Goal: Task Accomplishment & Management: Use online tool/utility

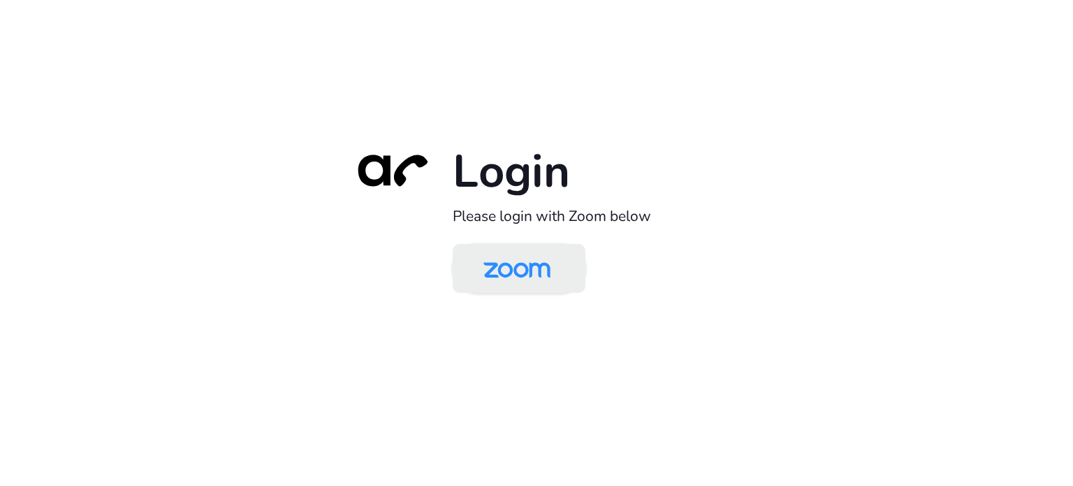
click at [513, 266] on img at bounding box center [517, 269] width 96 height 45
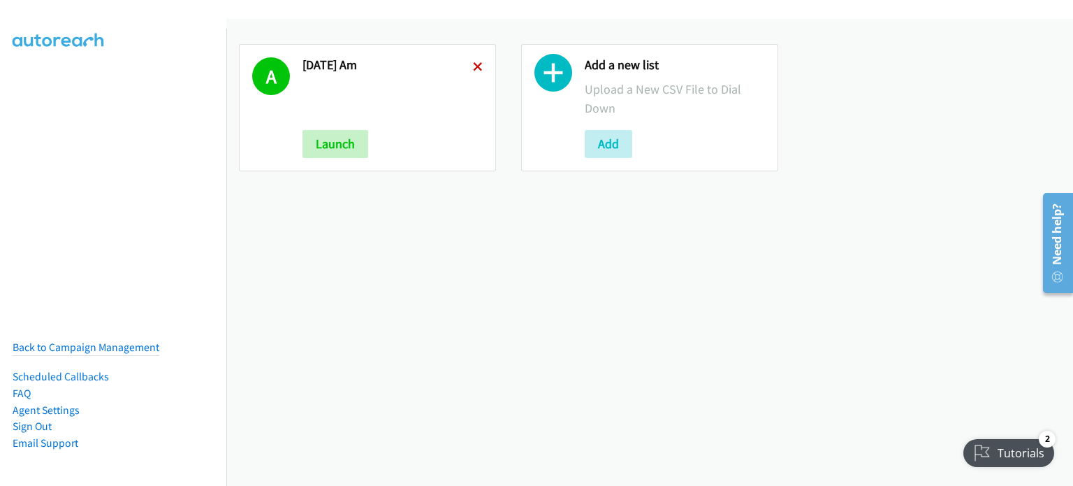
click at [474, 66] on icon at bounding box center [478, 68] width 10 height 10
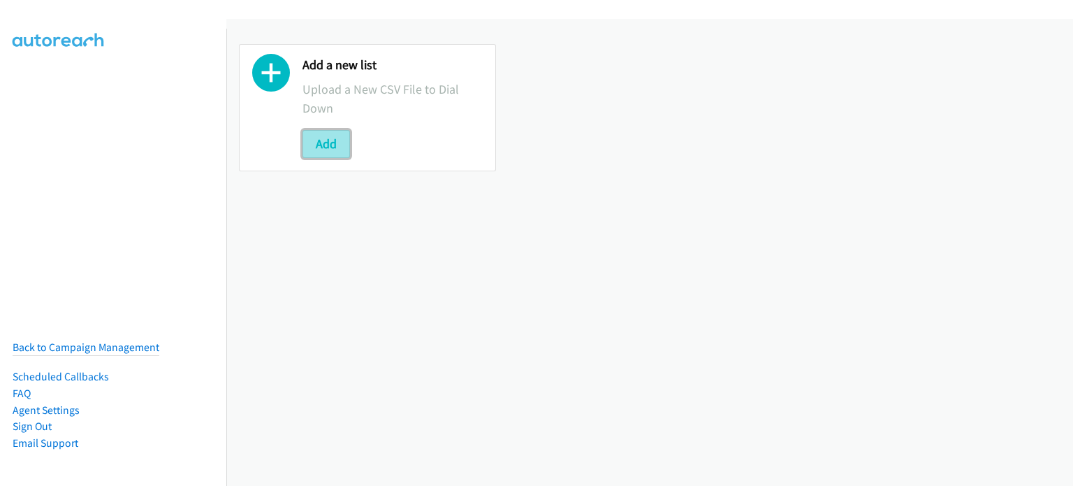
click at [338, 145] on button "Add" at bounding box center [327, 144] width 48 height 28
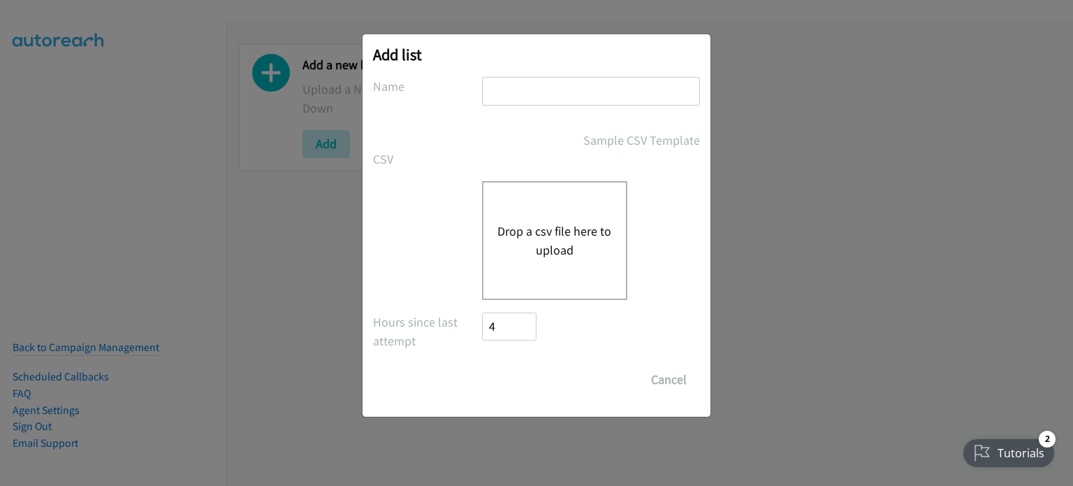
click at [546, 224] on button "Drop a csv file here to upload" at bounding box center [555, 241] width 115 height 38
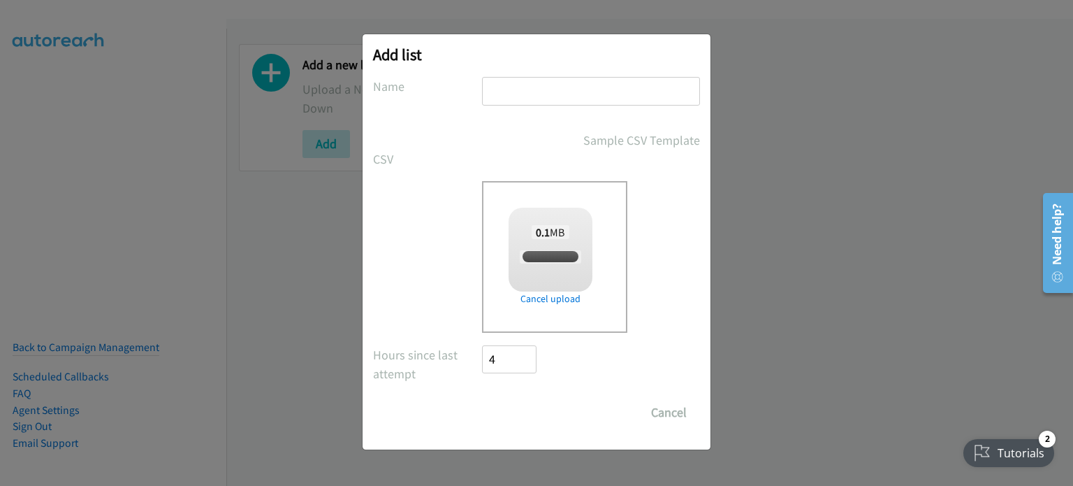
click at [532, 88] on input "text" at bounding box center [591, 91] width 218 height 29
checkbox input "true"
type input "AUG 11 AM"
drag, startPoint x: 535, startPoint y: 406, endPoint x: 654, endPoint y: 187, distance: 249.8
click at [535, 407] on input "Save List" at bounding box center [518, 412] width 73 height 28
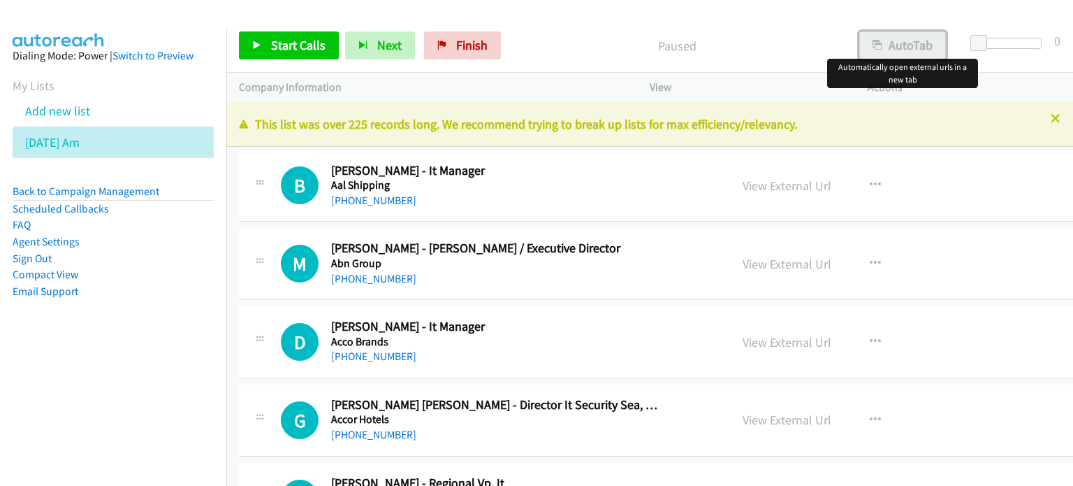
click at [906, 44] on button "AutoTab" at bounding box center [902, 45] width 87 height 28
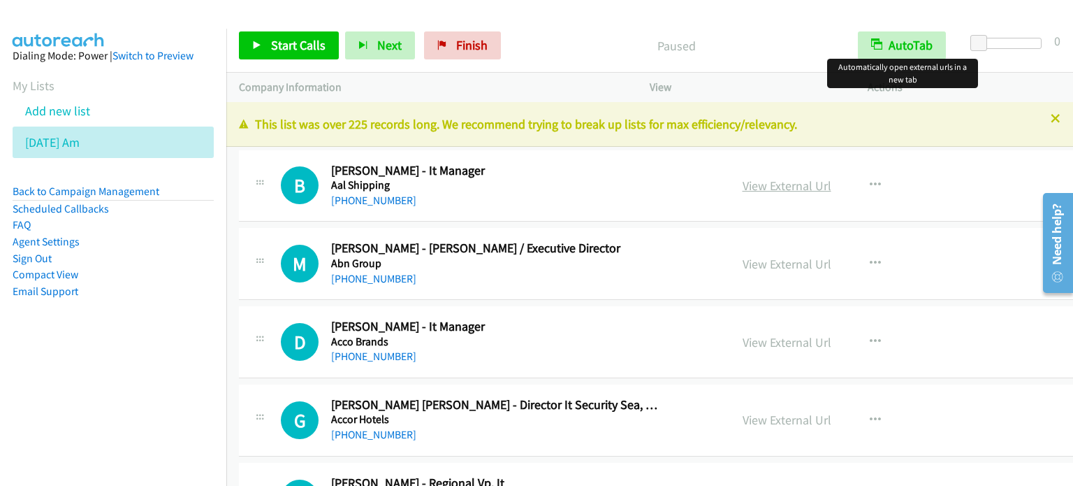
click at [773, 184] on link "View External Url" at bounding box center [787, 185] width 89 height 16
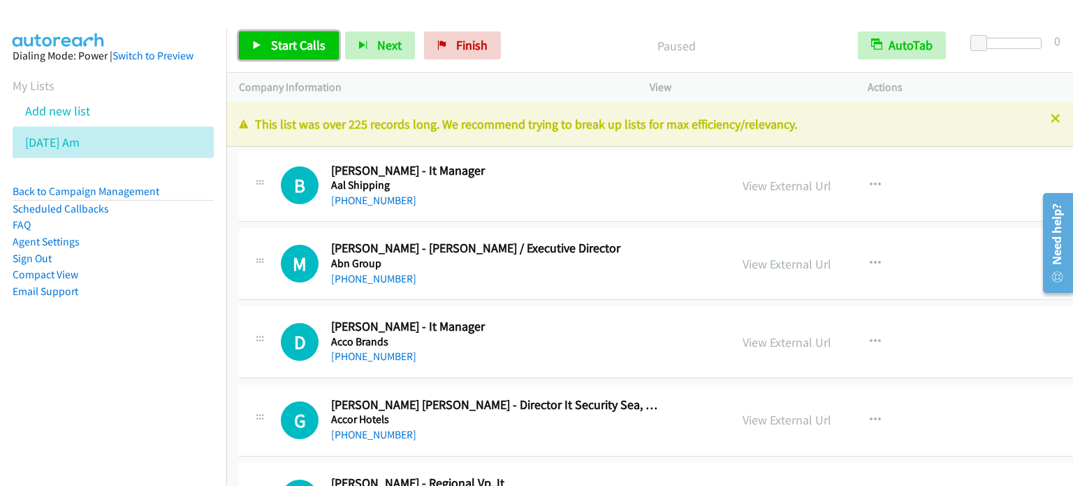
click at [305, 50] on span "Start Calls" at bounding box center [298, 45] width 55 height 16
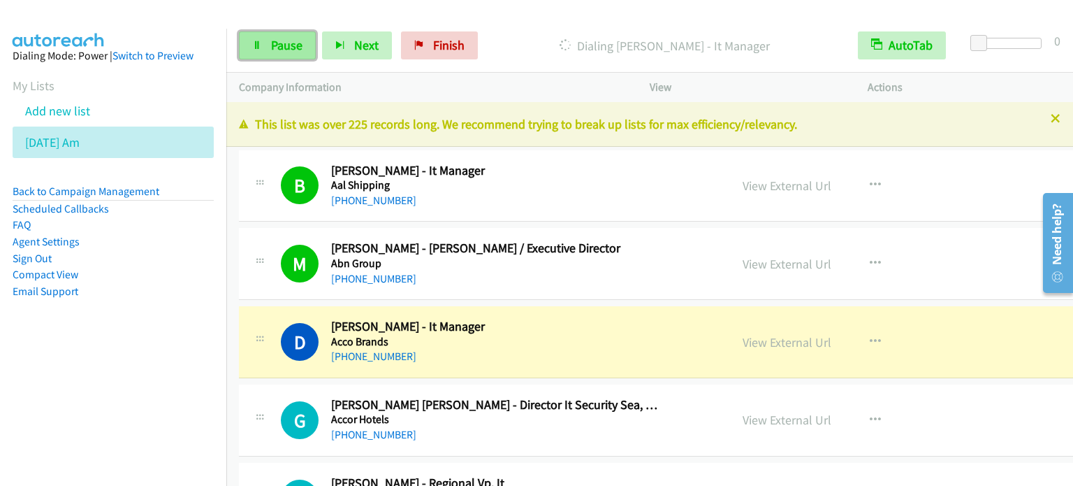
click at [283, 41] on span "Pause" at bounding box center [286, 45] width 31 height 16
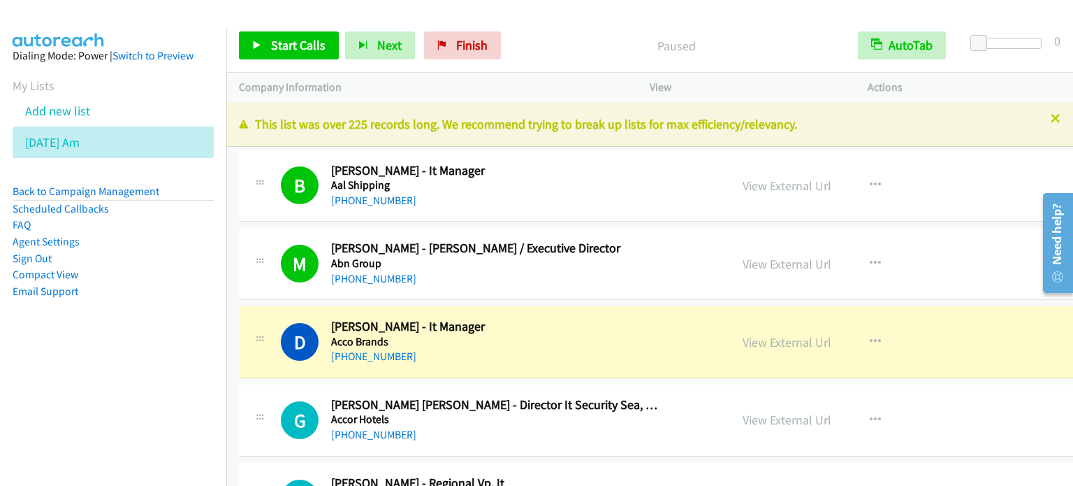
click at [52, 356] on aside "Dialing Mode: Power | Switch to Preview My Lists Add new list [DATE] Am Back to…" at bounding box center [113, 196] width 226 height 334
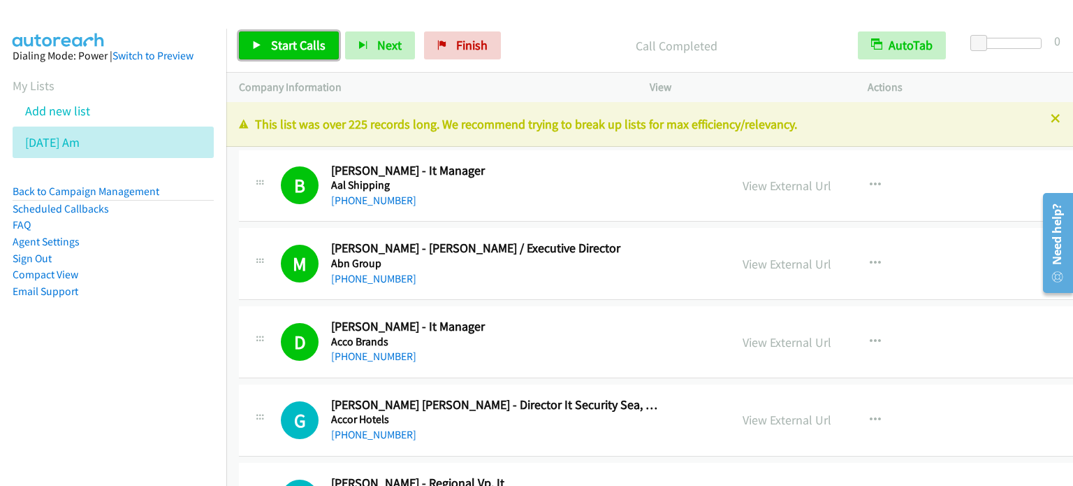
click at [297, 48] on span "Start Calls" at bounding box center [298, 45] width 55 height 16
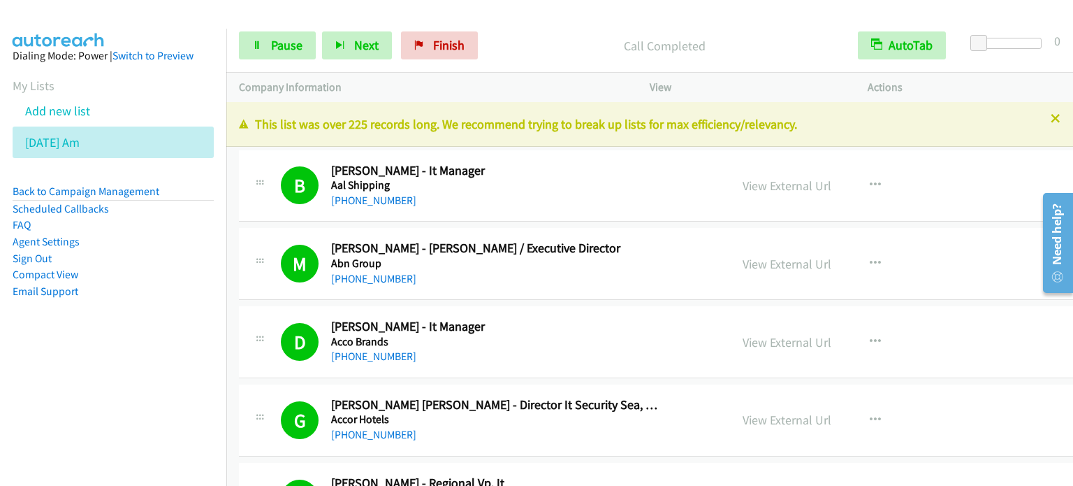
drag, startPoint x: 182, startPoint y: 329, endPoint x: 319, endPoint y: 15, distance: 342.7
click at [184, 328] on aside "Dialing Mode: Power | Switch to Preview My Lists Add new list [DATE] Am Back to…" at bounding box center [113, 196] width 226 height 334
click at [286, 42] on span "Pause" at bounding box center [286, 45] width 31 height 16
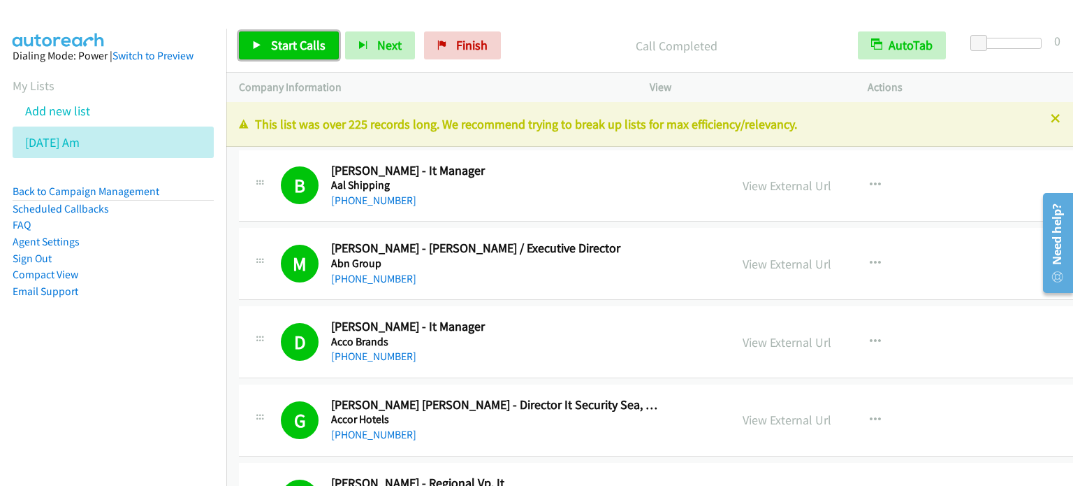
click at [309, 45] on span "Start Calls" at bounding box center [298, 45] width 55 height 16
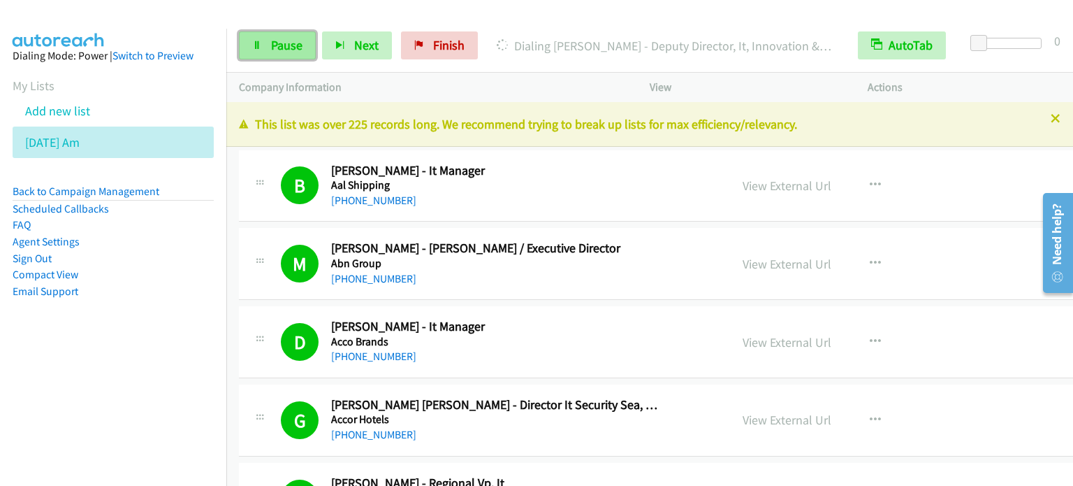
click at [279, 55] on link "Pause" at bounding box center [277, 45] width 77 height 28
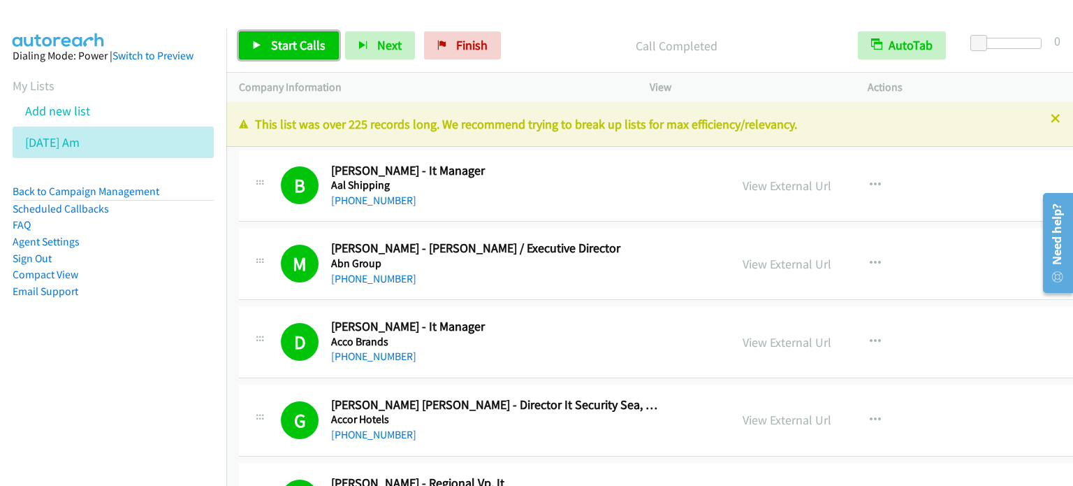
click at [299, 43] on span "Start Calls" at bounding box center [298, 45] width 55 height 16
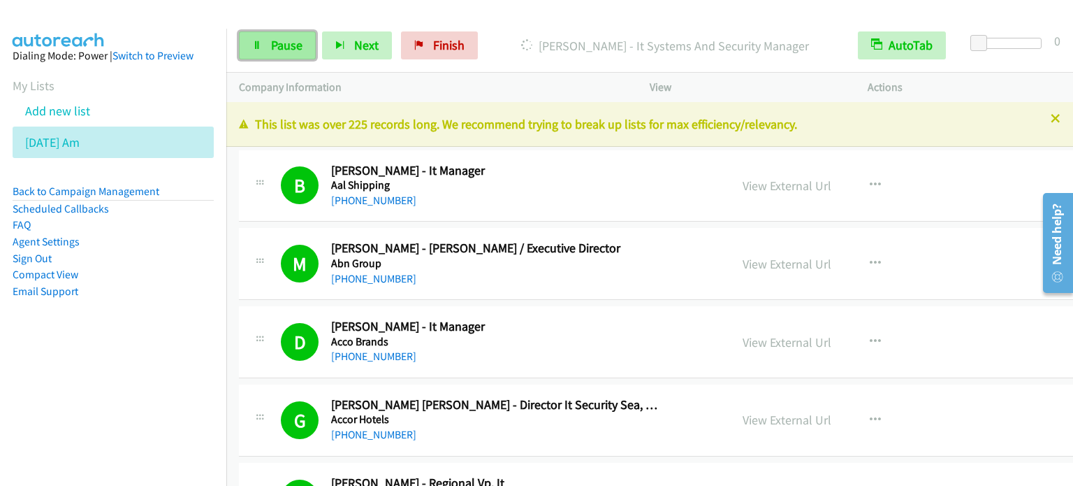
click at [291, 38] on span "Pause" at bounding box center [286, 45] width 31 height 16
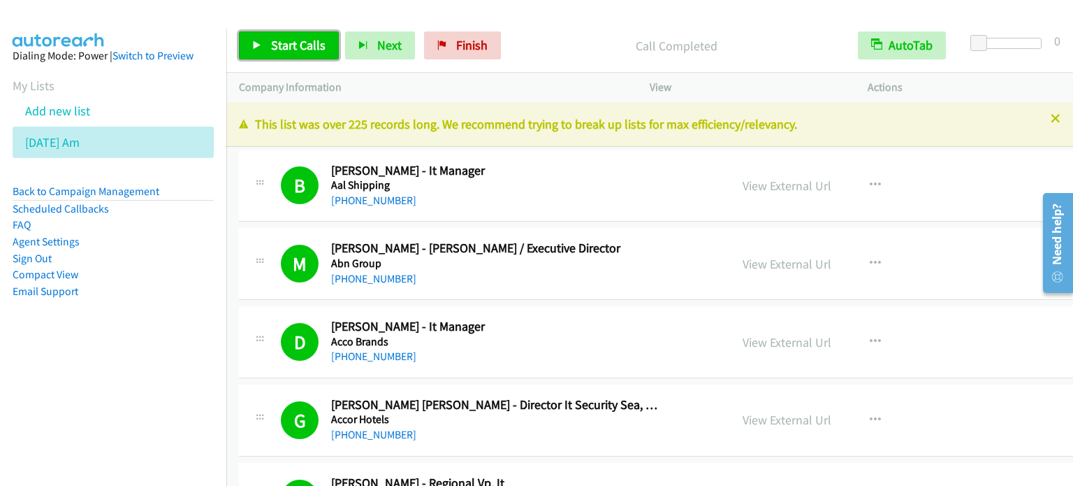
click at [297, 44] on span "Start Calls" at bounding box center [298, 45] width 55 height 16
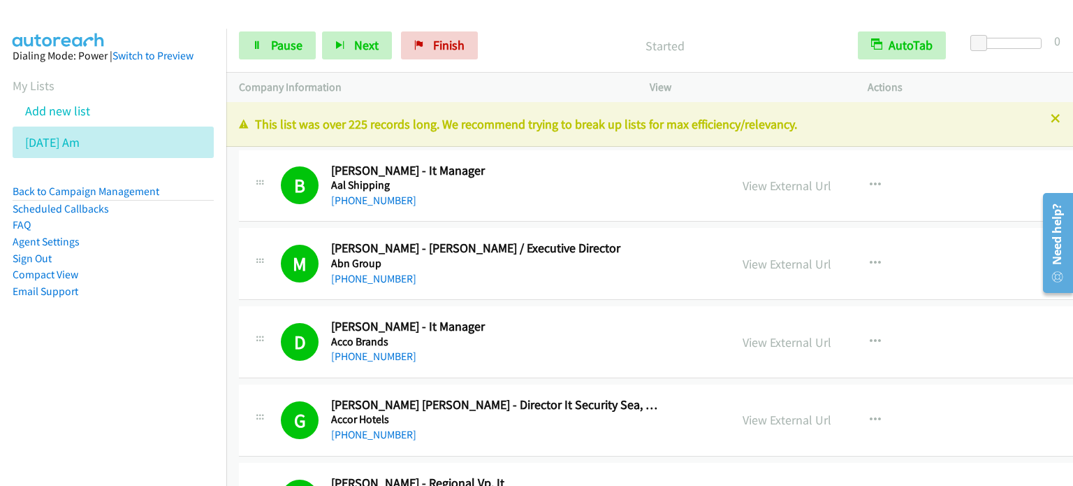
click at [145, 344] on aside "Dialing Mode: Power | Switch to Preview My Lists Add new list [DATE] Am Back to…" at bounding box center [113, 196] width 226 height 334
click at [279, 47] on span "Pause" at bounding box center [286, 45] width 31 height 16
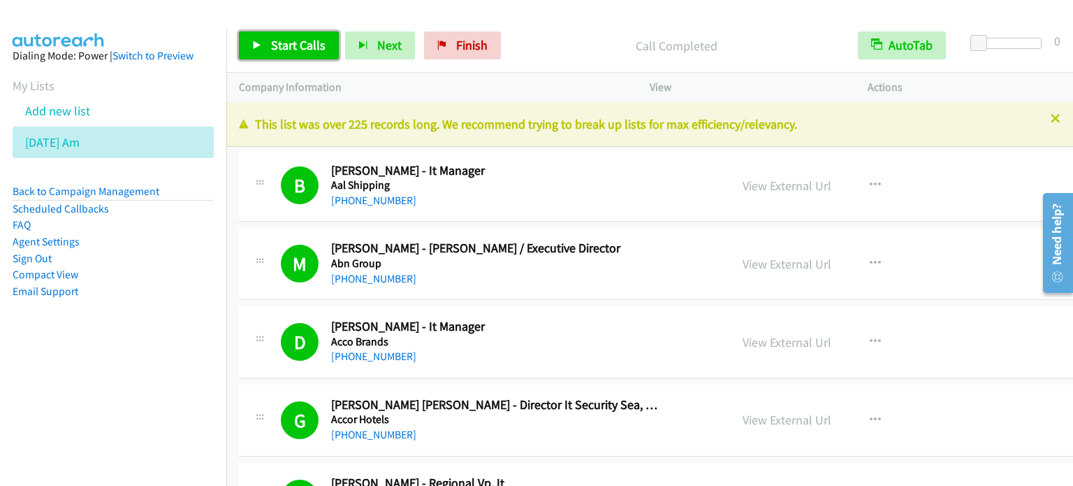
click at [296, 49] on span "Start Calls" at bounding box center [298, 45] width 55 height 16
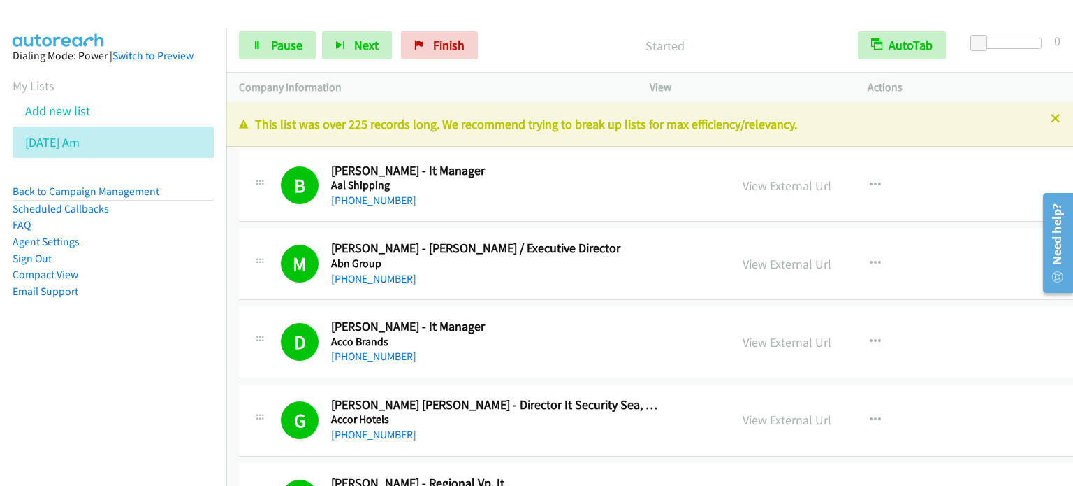
drag, startPoint x: 117, startPoint y: 361, endPoint x: 322, endPoint y: 1, distance: 413.4
click at [119, 351] on aside "Dialing Mode: Power | Switch to Preview My Lists Add new list [DATE] Am Back to…" at bounding box center [113, 196] width 226 height 334
click at [88, 426] on nav "Dialing Mode: Power | Switch to Preview My Lists Add new list [DATE] Am Back to…" at bounding box center [113, 272] width 227 height 486
click at [263, 43] on link "Pause" at bounding box center [277, 45] width 77 height 28
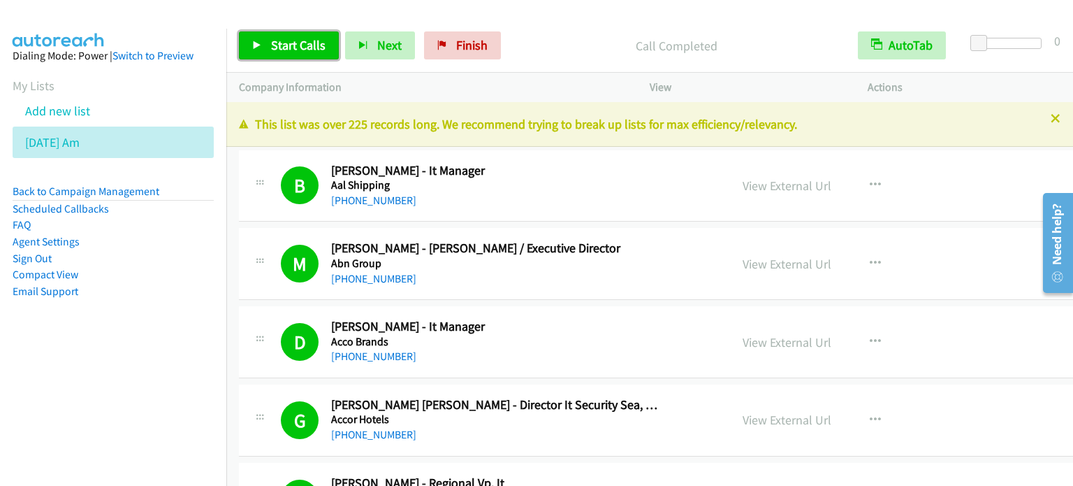
click at [286, 44] on span "Start Calls" at bounding box center [298, 45] width 55 height 16
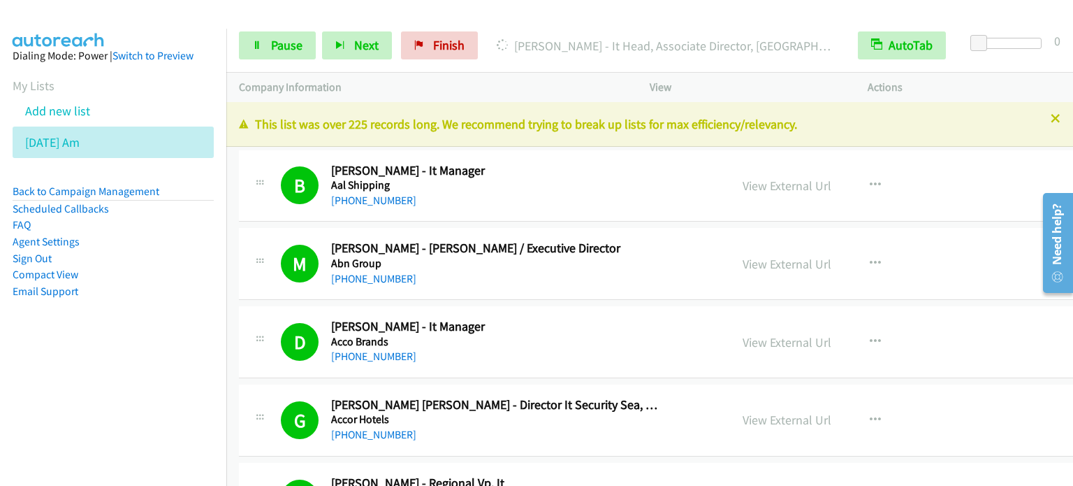
click at [103, 370] on nav "Dialing Mode: Power | Switch to Preview My Lists Add new list [DATE] Am Back to…" at bounding box center [113, 272] width 227 height 486
click at [282, 49] on span "Pause" at bounding box center [286, 45] width 31 height 16
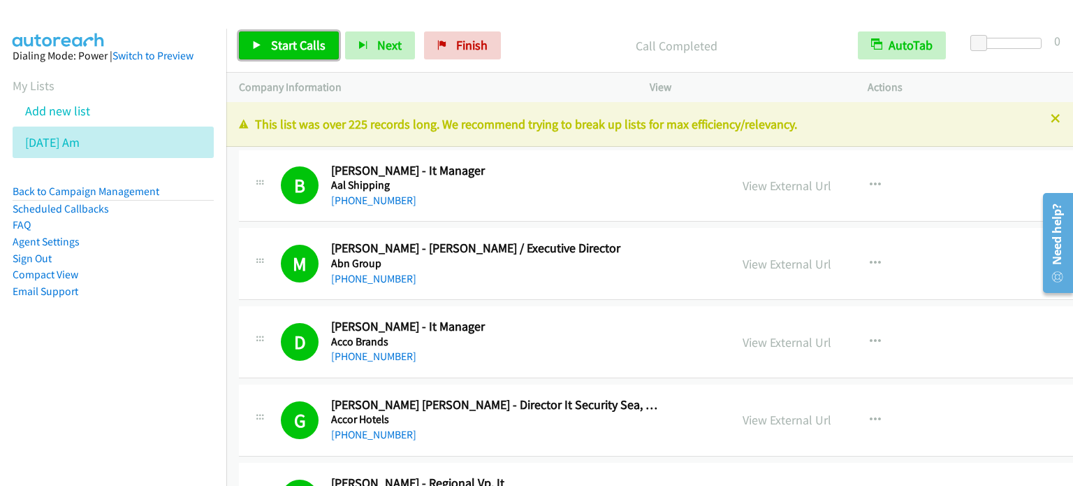
click at [278, 52] on link "Start Calls" at bounding box center [289, 45] width 100 height 28
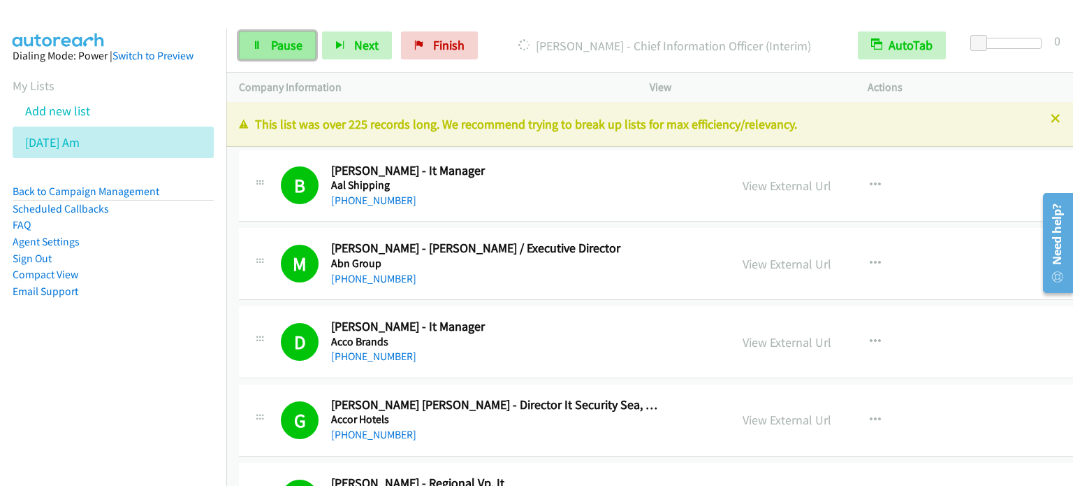
click at [286, 49] on span "Pause" at bounding box center [286, 45] width 31 height 16
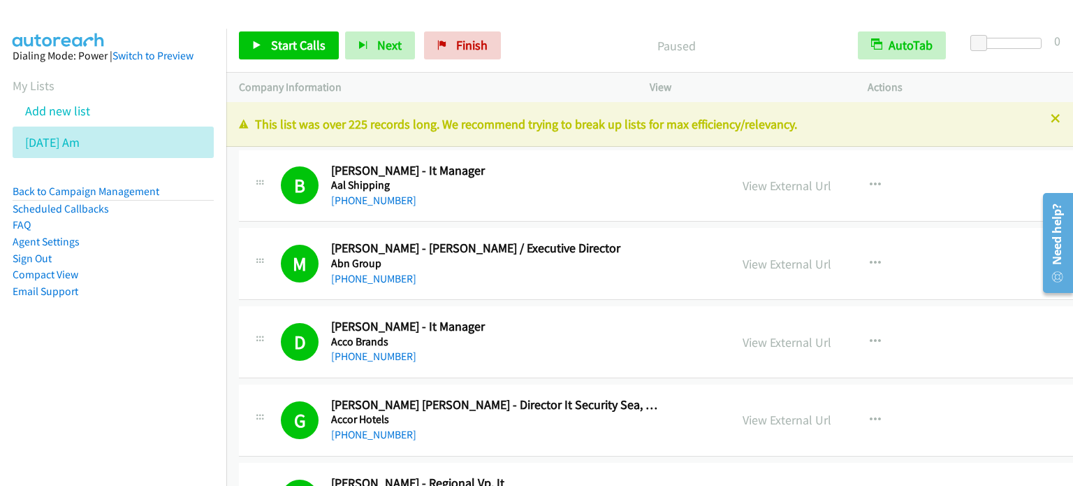
click at [82, 393] on nav "Dialing Mode: Power | Switch to Preview My Lists Add new list [DATE] Am Back to…" at bounding box center [113, 272] width 227 height 486
click at [148, 310] on aside "Dialing Mode: Power | Switch to Preview My Lists Add new list [DATE] Am Back to…" at bounding box center [113, 196] width 226 height 334
click at [147, 332] on aside "Dialing Mode: Power | Switch to Preview My Lists Add new list [DATE] Am Back to…" at bounding box center [113, 196] width 226 height 334
click at [303, 45] on span "Start Calls" at bounding box center [298, 45] width 55 height 16
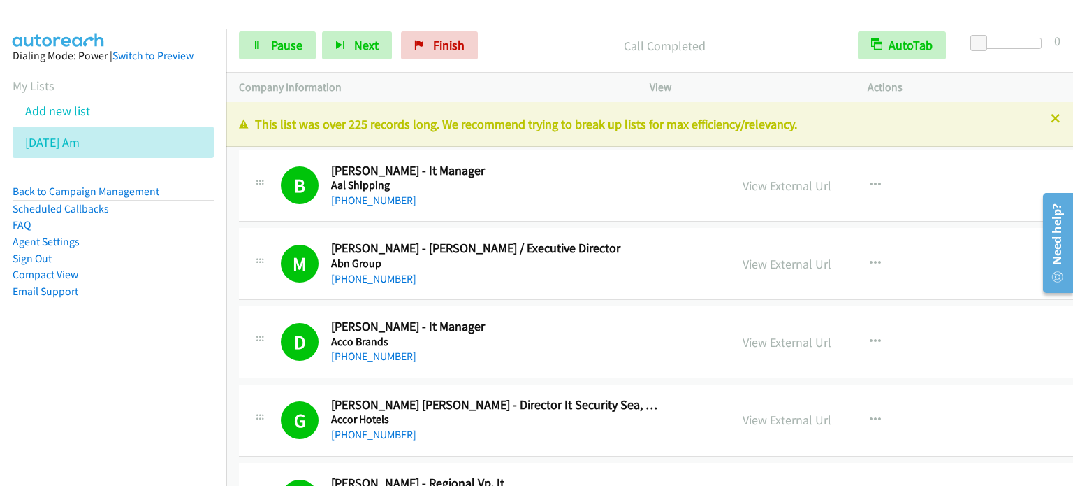
click at [170, 312] on aside "Dialing Mode: Power | Switch to Preview My Lists Add new list [DATE] Am Back to…" at bounding box center [113, 196] width 226 height 334
click at [277, 47] on span "Pause" at bounding box center [286, 45] width 31 height 16
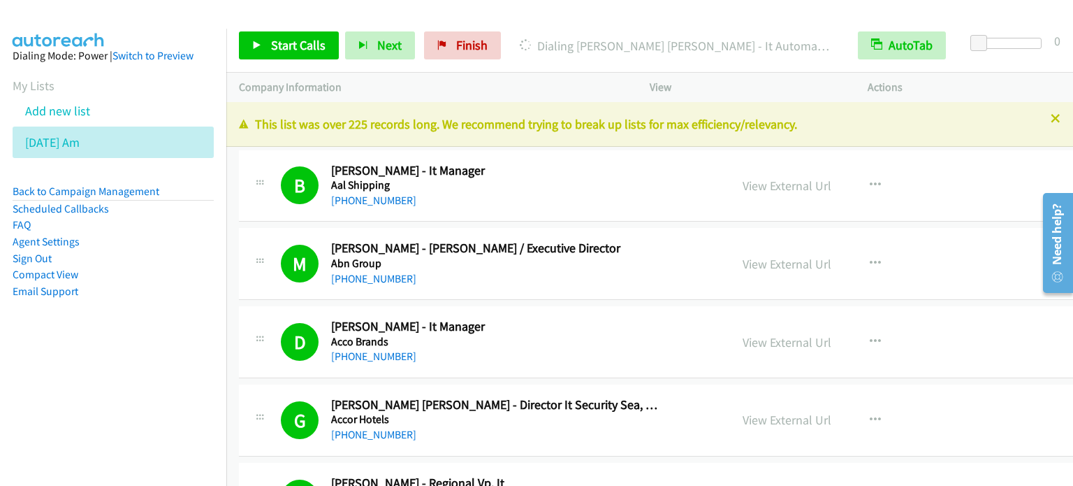
click at [228, 242] on td "M Callback Scheduled [PERSON_NAME] - Cto Apac / Executive Director Abn Group [G…" at bounding box center [704, 264] width 957 height 78
click at [291, 46] on span "Start Calls" at bounding box center [298, 45] width 55 height 16
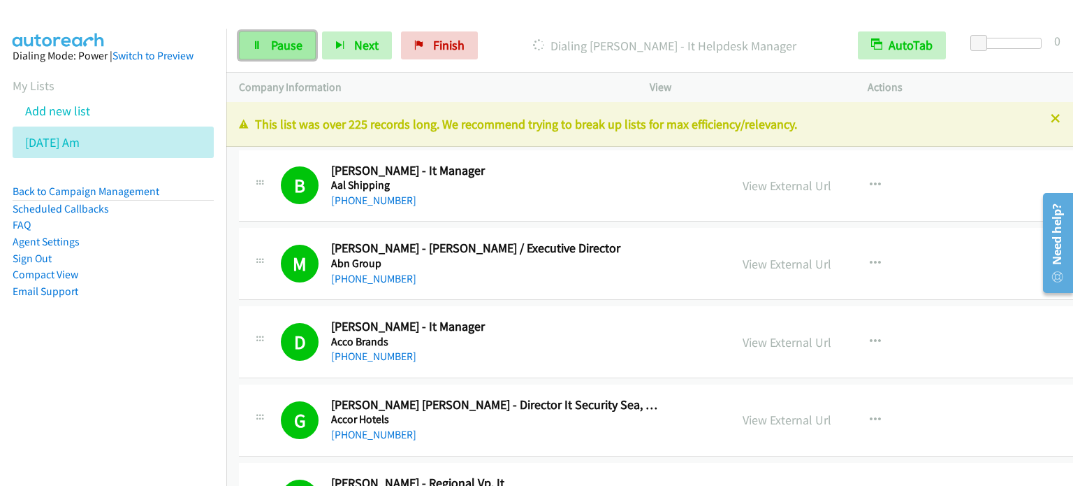
click at [297, 41] on span "Pause" at bounding box center [286, 45] width 31 height 16
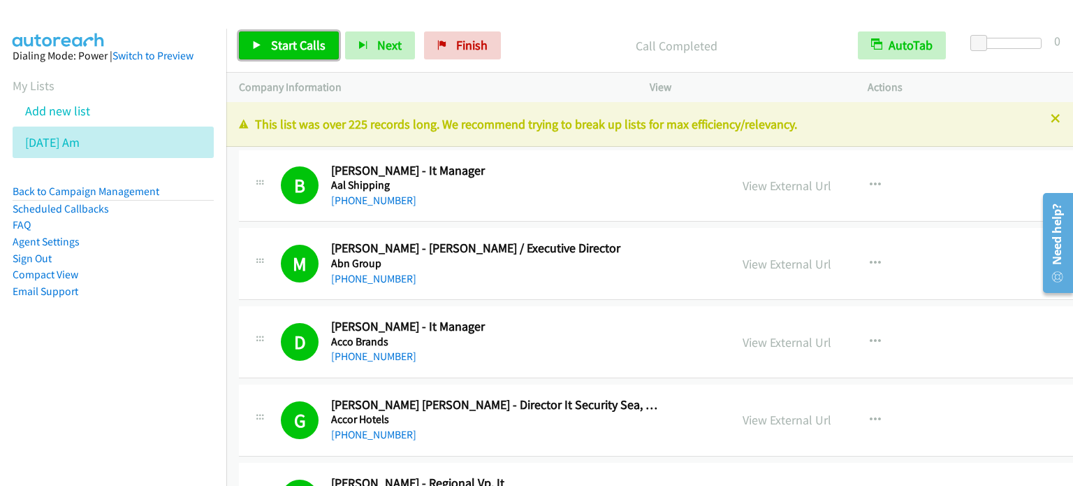
click at [299, 55] on link "Start Calls" at bounding box center [289, 45] width 100 height 28
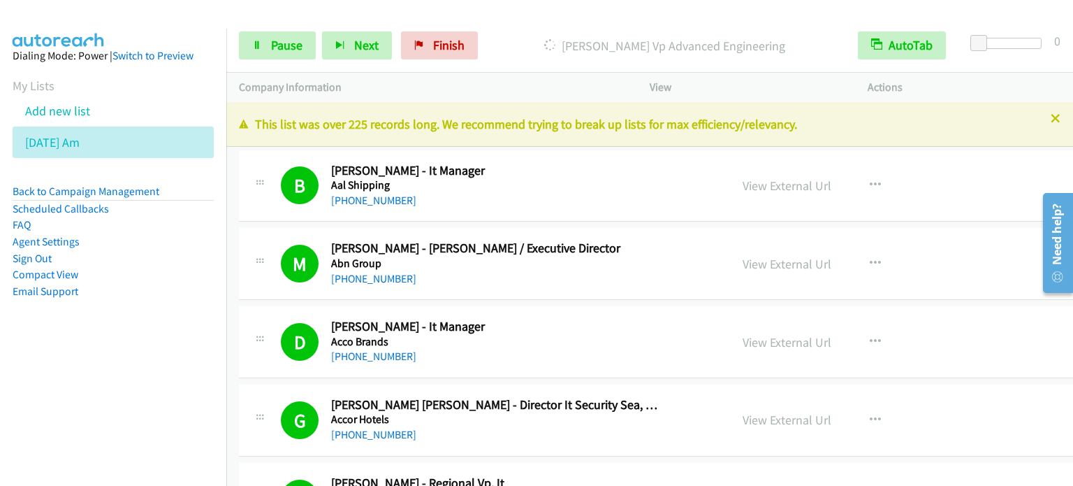
click at [71, 391] on nav "Dialing Mode: Power | Switch to Preview My Lists Add new list [DATE] Am Back to…" at bounding box center [113, 272] width 227 height 486
click at [48, 400] on nav "Dialing Mode: Power | Switch to Preview My Lists Add new list [DATE] Am Back to…" at bounding box center [113, 272] width 227 height 486
click at [269, 46] on link "Pause" at bounding box center [277, 45] width 77 height 28
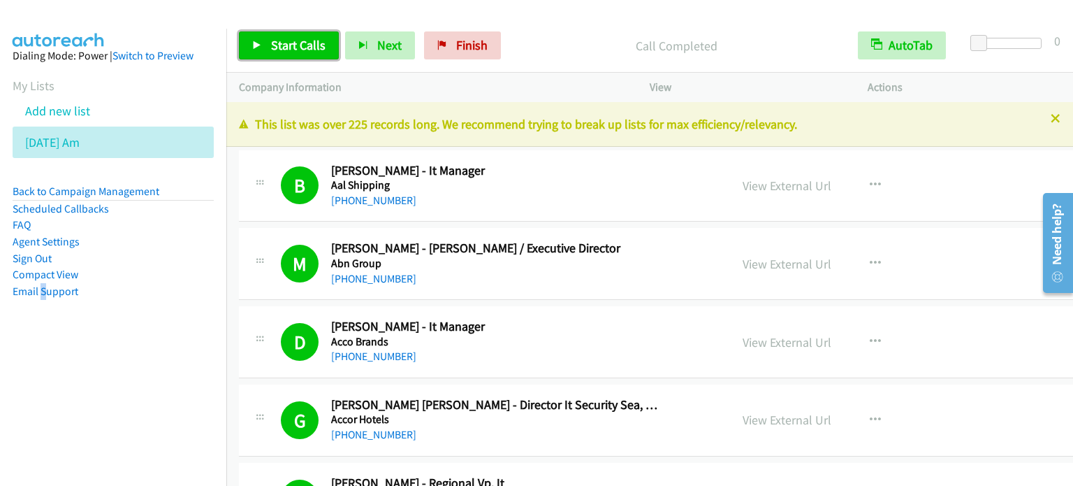
click at [296, 49] on span "Start Calls" at bounding box center [298, 45] width 55 height 16
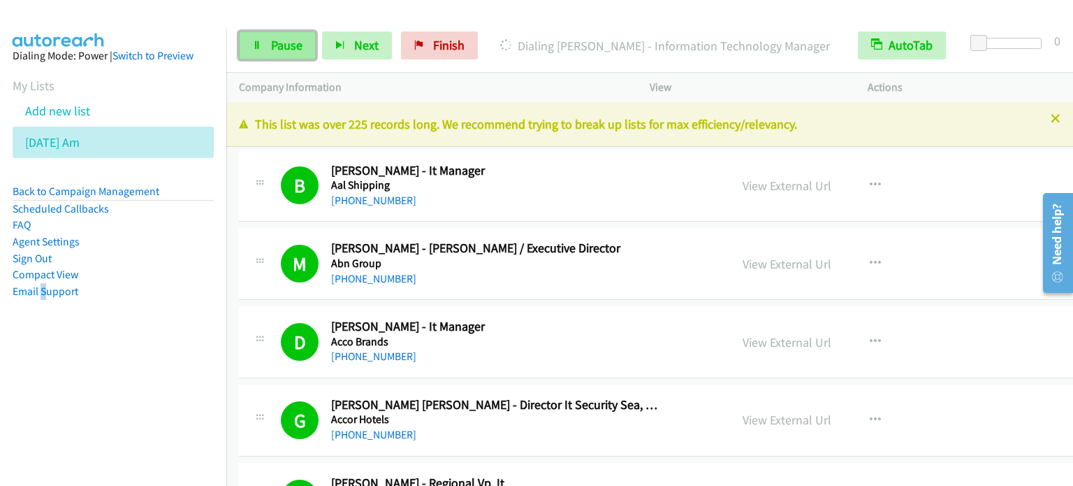
click at [282, 50] on span "Pause" at bounding box center [286, 45] width 31 height 16
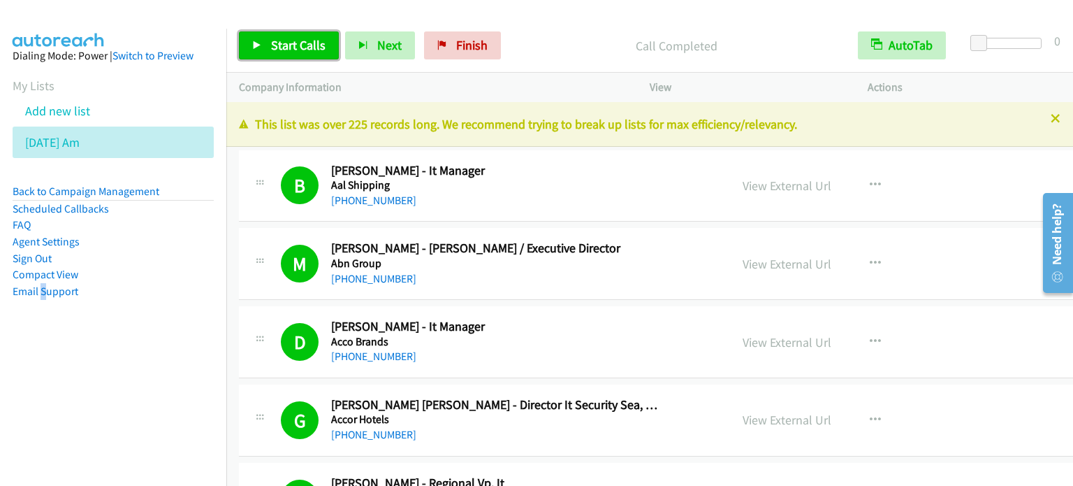
click at [283, 45] on span "Start Calls" at bounding box center [298, 45] width 55 height 16
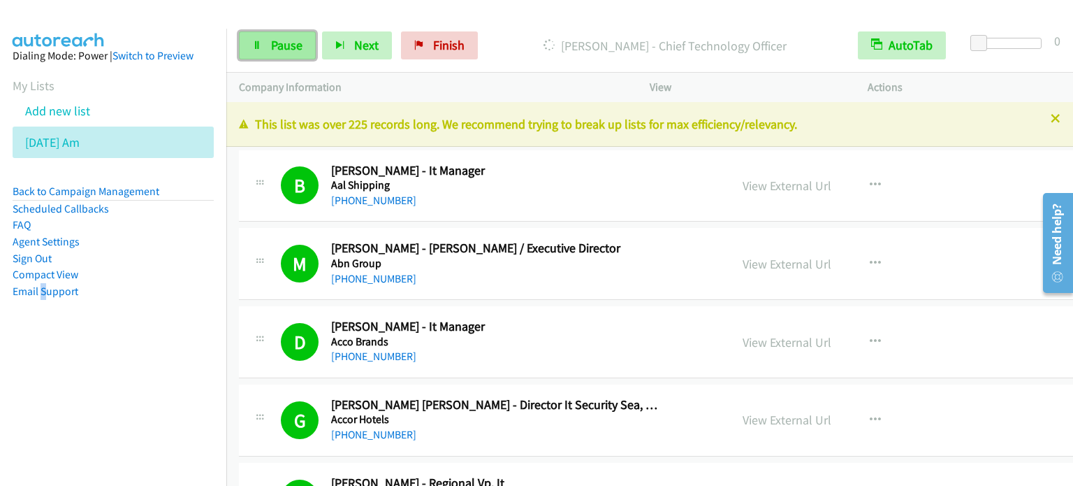
click at [295, 38] on span "Pause" at bounding box center [286, 45] width 31 height 16
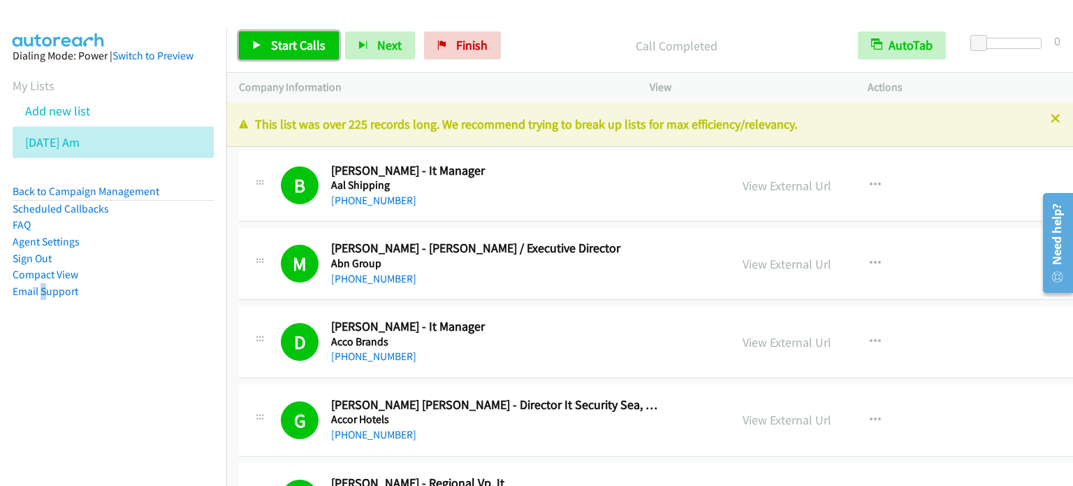
click at [301, 53] on link "Start Calls" at bounding box center [289, 45] width 100 height 28
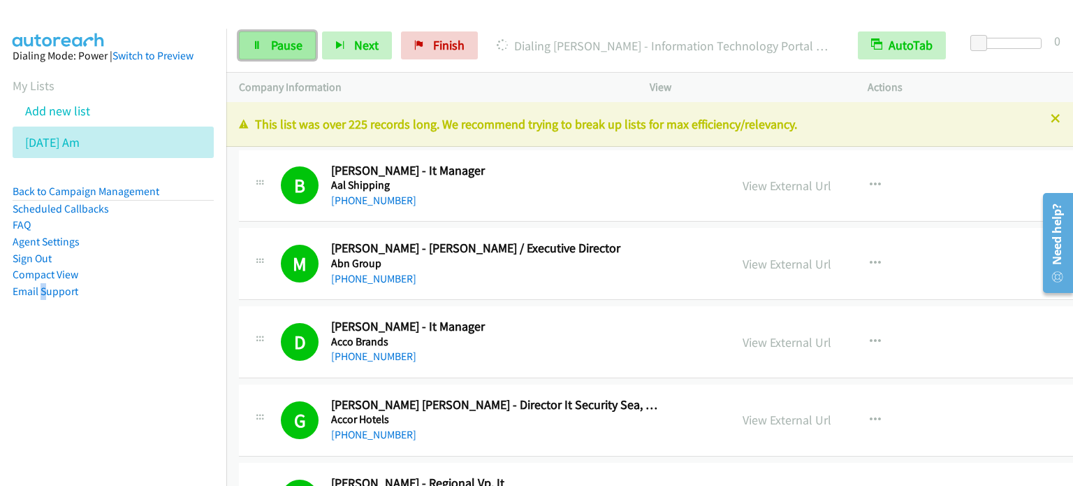
click at [302, 46] on link "Pause" at bounding box center [277, 45] width 77 height 28
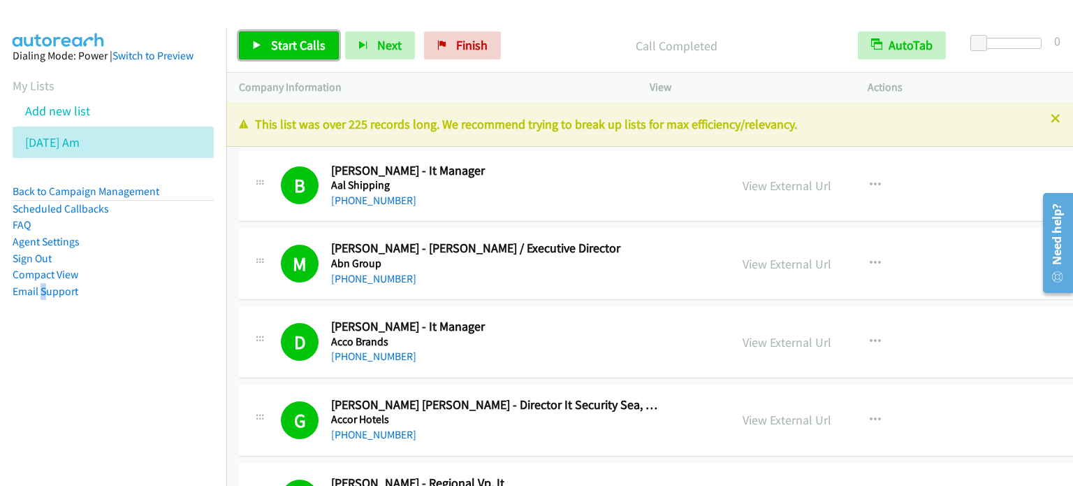
click at [299, 50] on span "Start Calls" at bounding box center [298, 45] width 55 height 16
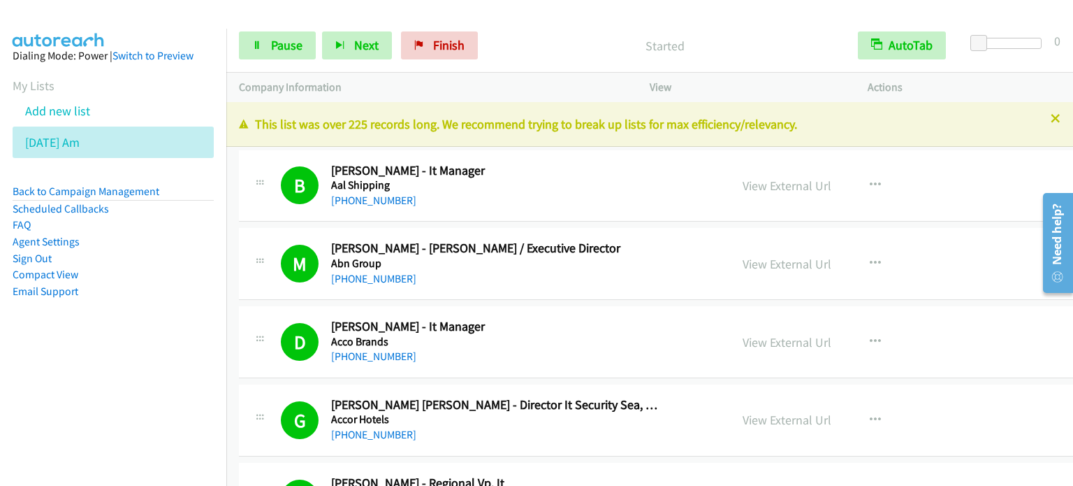
drag, startPoint x: 161, startPoint y: 310, endPoint x: 165, endPoint y: 293, distance: 16.6
click at [161, 310] on aside "Dialing Mode: Power | Switch to Preview My Lists Add new list [DATE] Am Back to…" at bounding box center [113, 196] width 226 height 334
click at [293, 45] on span "Pause" at bounding box center [286, 45] width 31 height 16
click at [263, 44] on link "Pause" at bounding box center [277, 45] width 77 height 28
click at [146, 358] on aside "Dialing Mode: Power | Switch to Preview My Lists Add new list [DATE] Am Back to…" at bounding box center [113, 196] width 226 height 334
